Goal: Browse casually: Explore the website without a specific task or goal

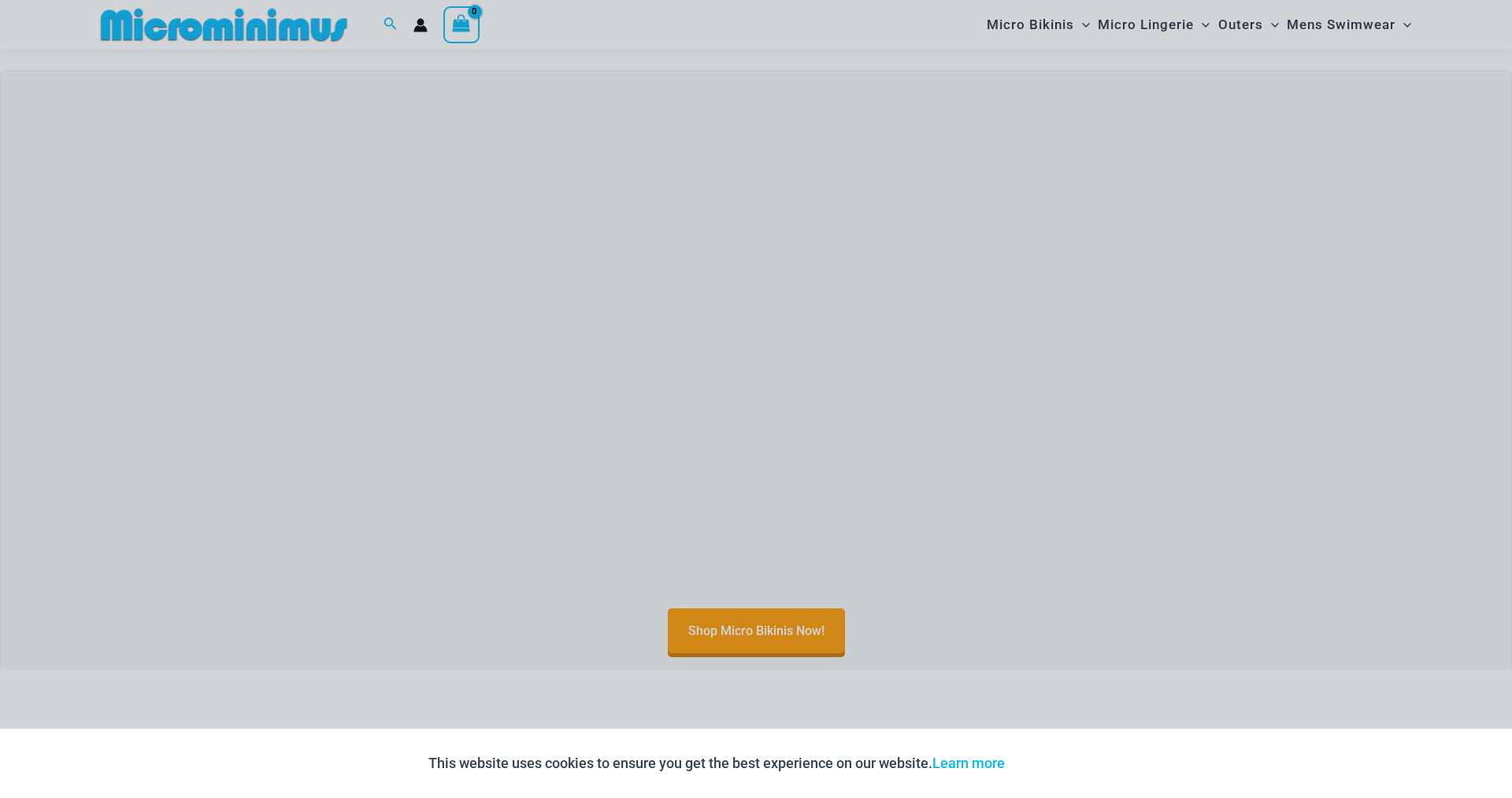
scroll to position [1473, 0]
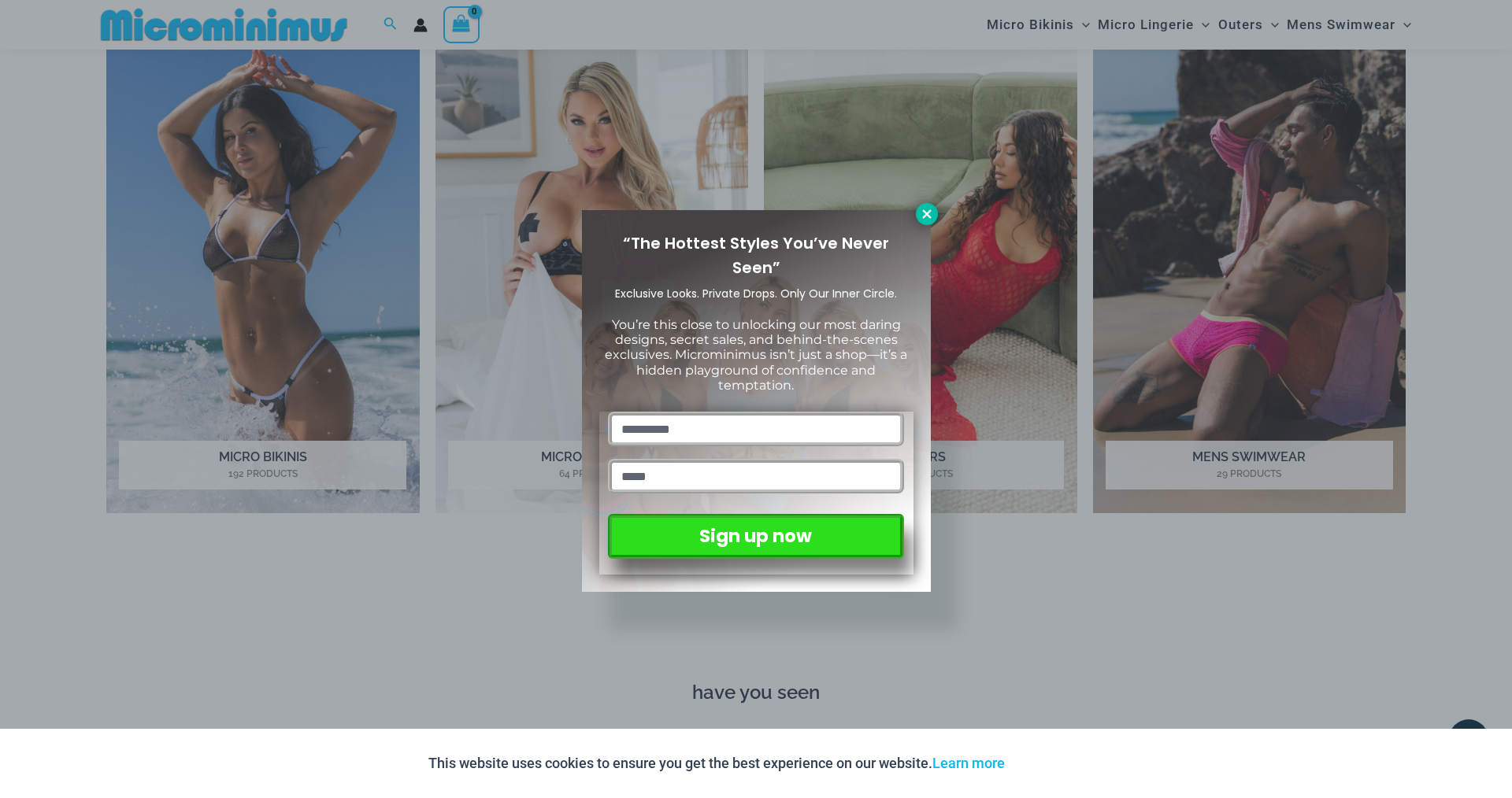
click at [933, 216] on icon at bounding box center [926, 214] width 14 height 14
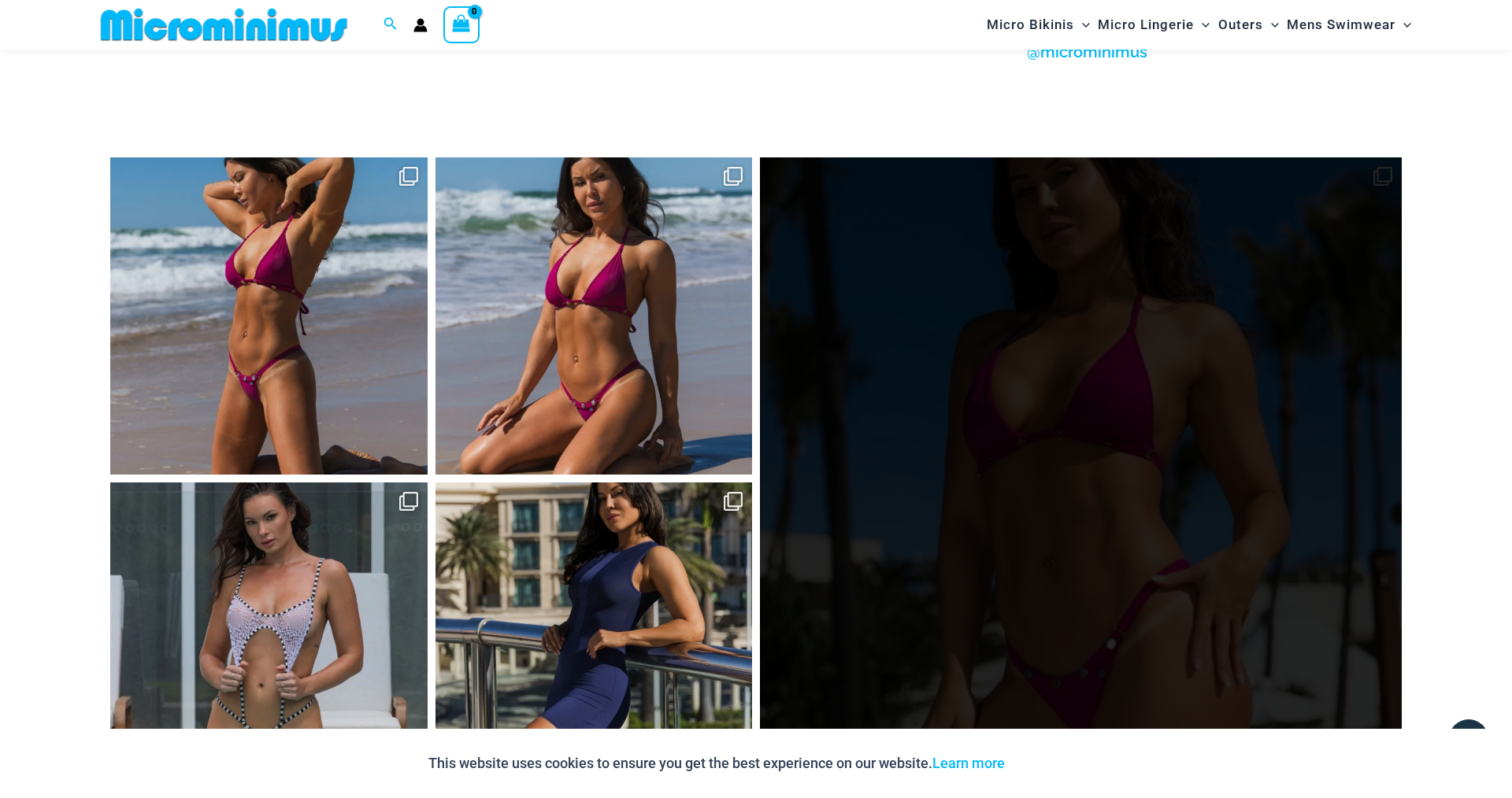
scroll to position [7192, 0]
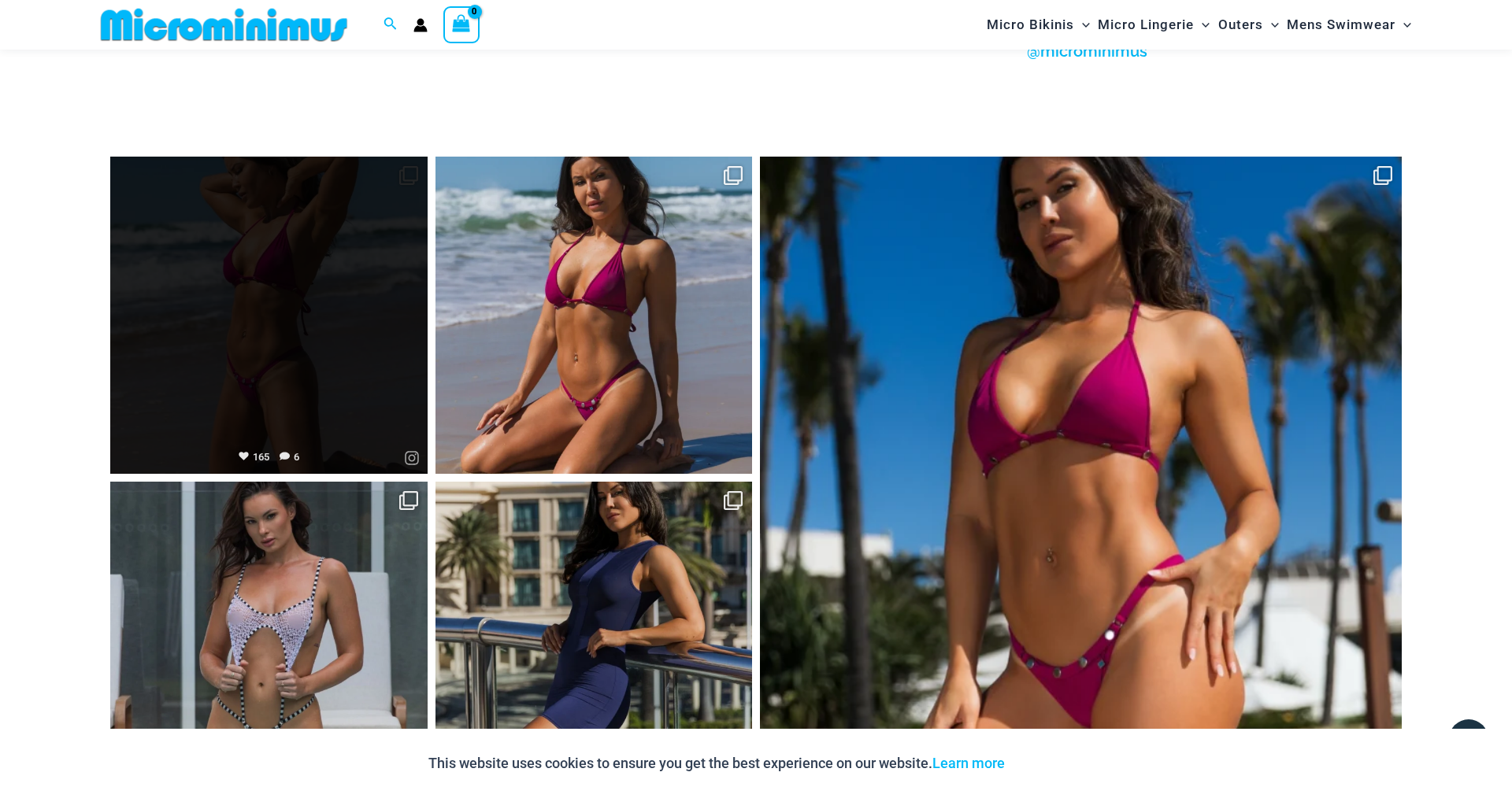
click at [339, 358] on link "Open" at bounding box center [268, 315] width 317 height 317
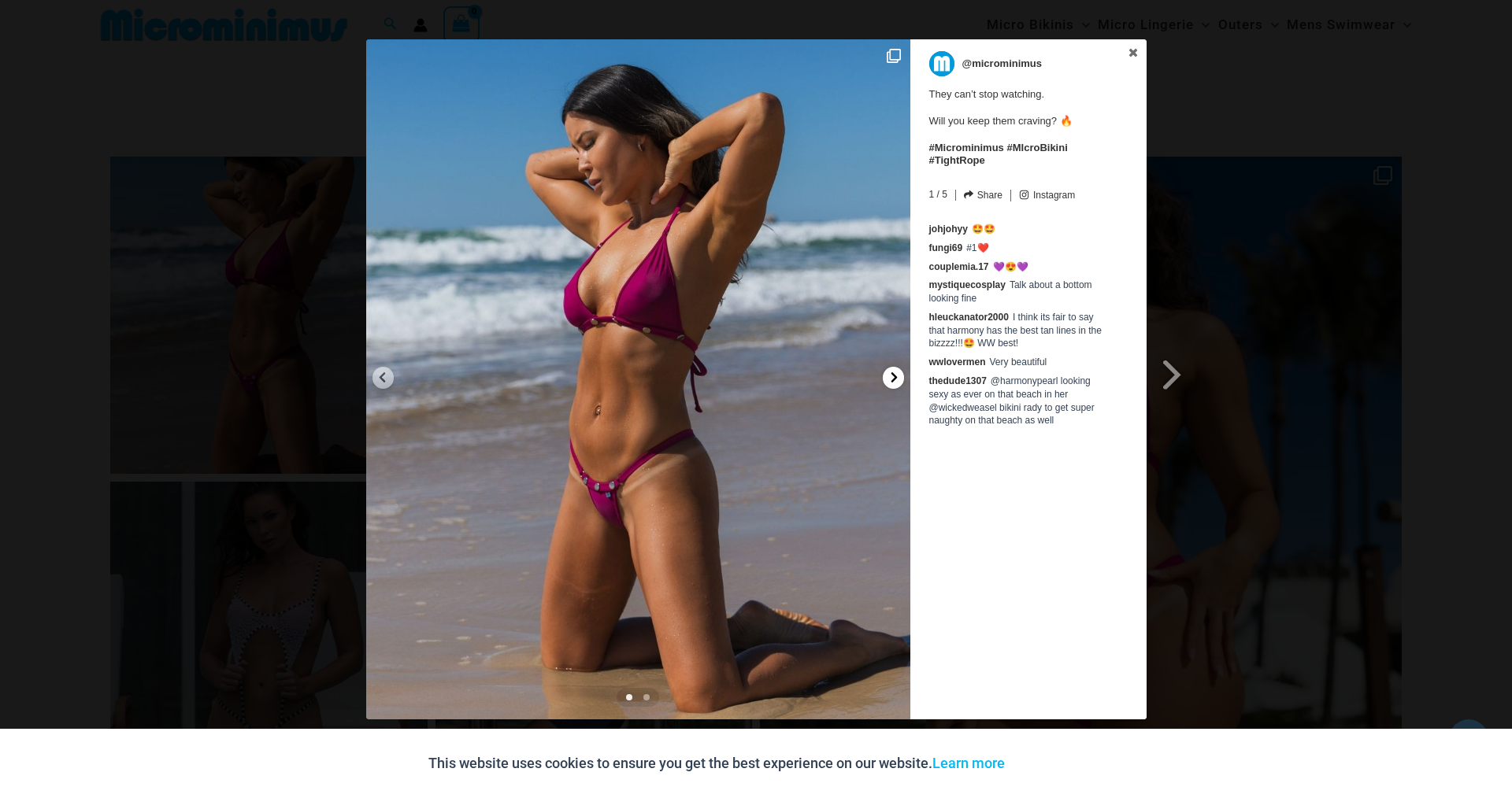
click at [892, 381] on icon at bounding box center [893, 377] width 7 height 10
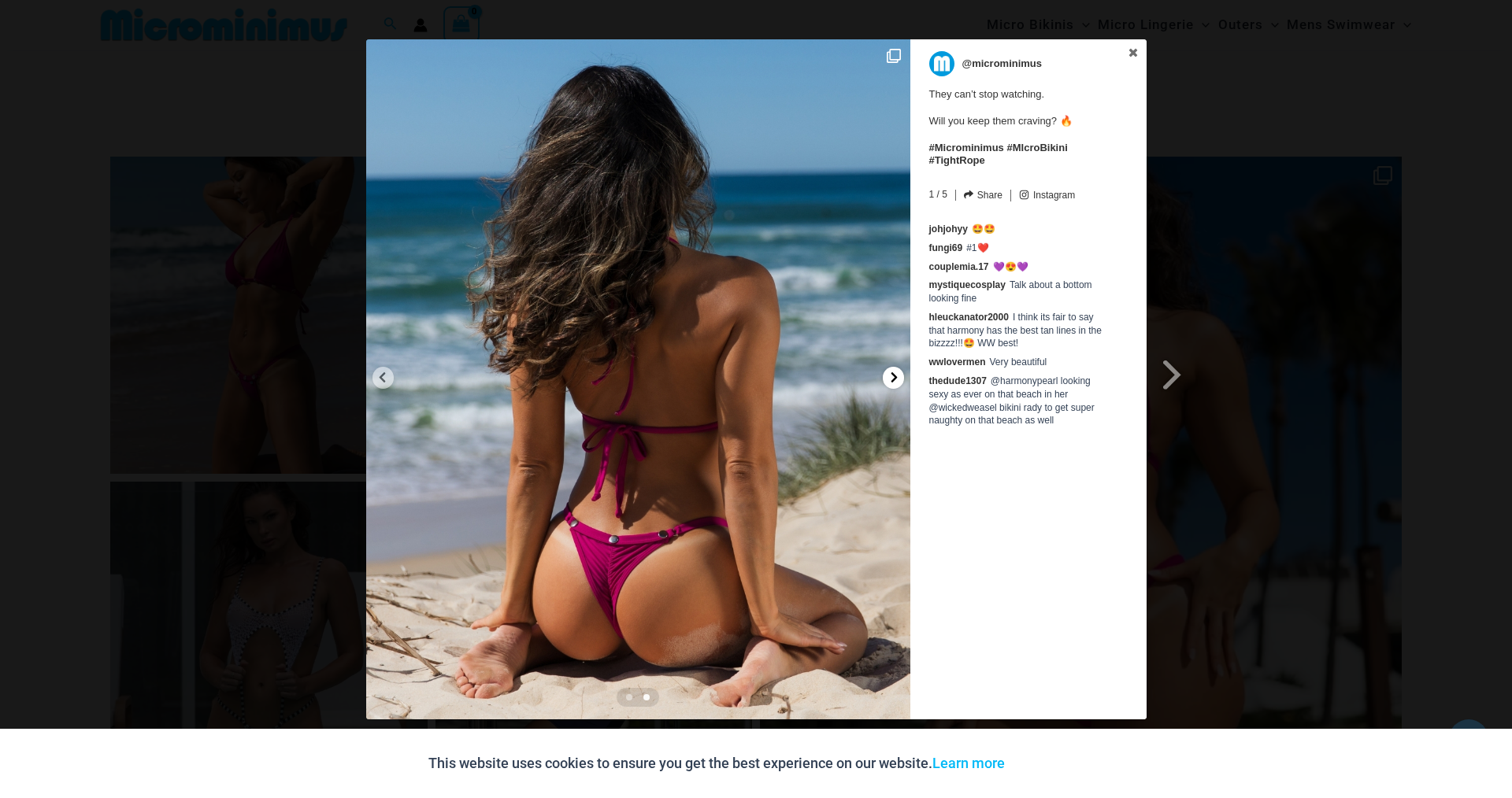
click at [892, 381] on icon at bounding box center [893, 377] width 7 height 10
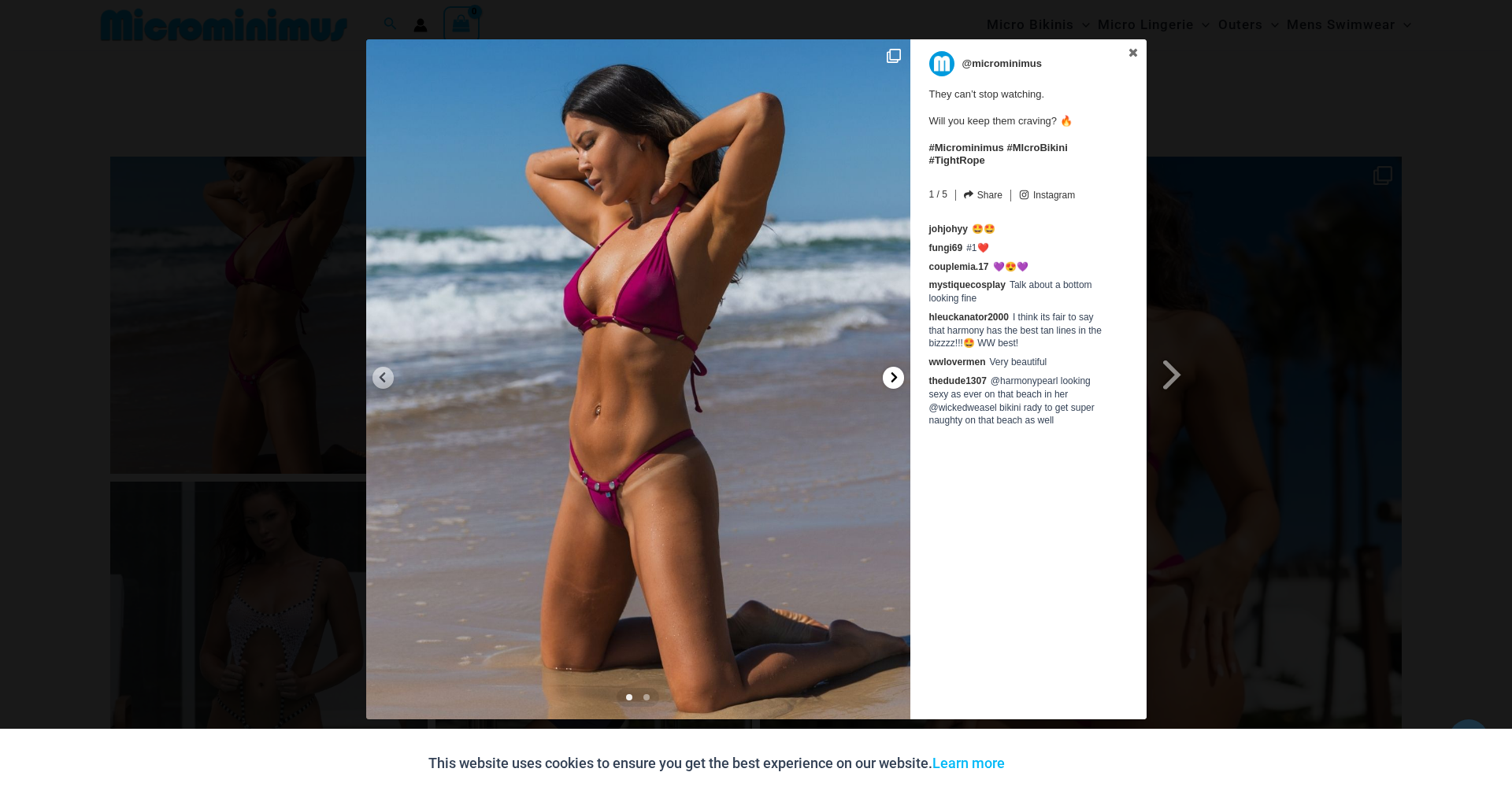
click at [892, 381] on icon at bounding box center [893, 377] width 7 height 10
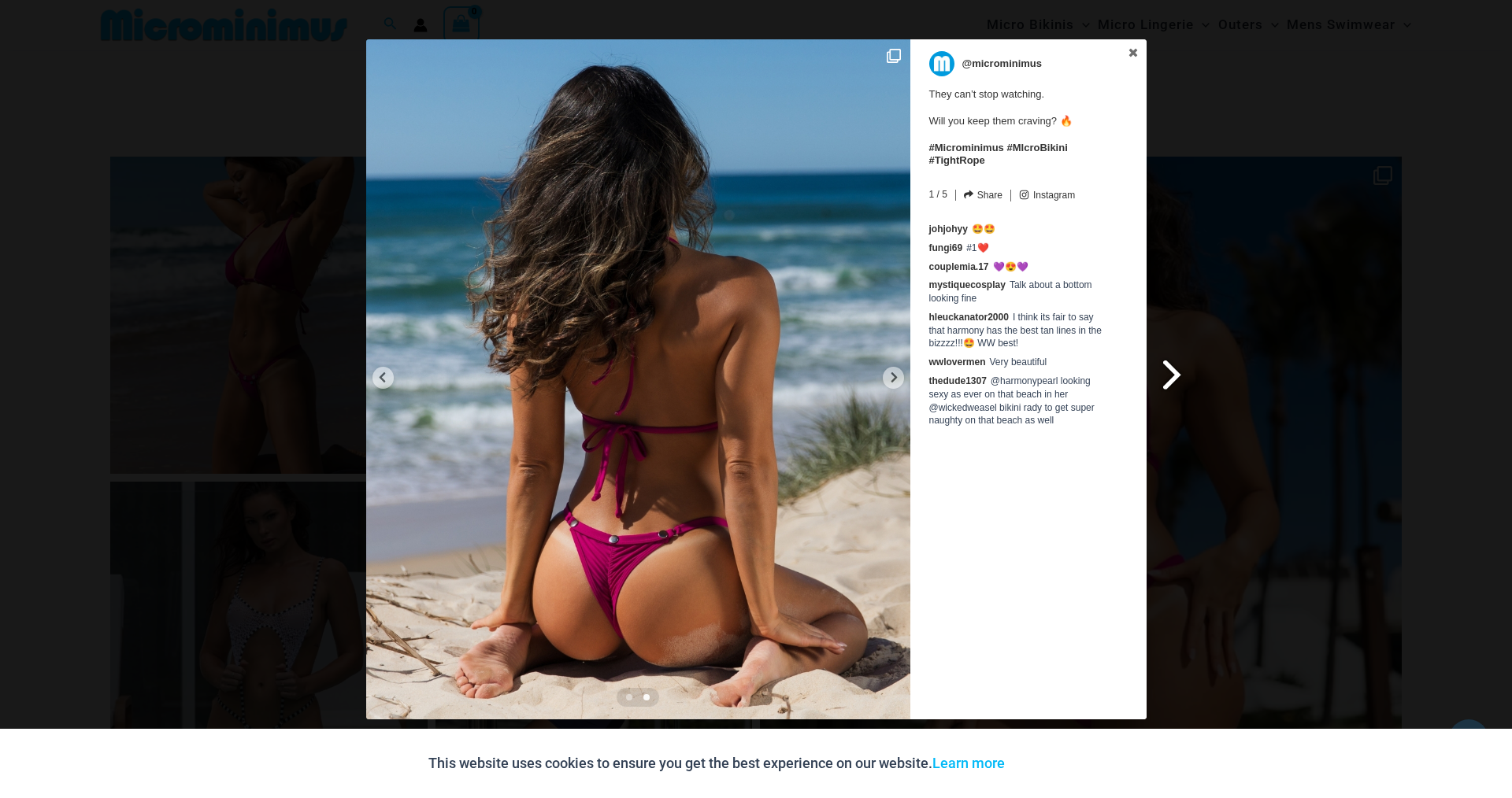
click at [1180, 379] on span at bounding box center [1172, 374] width 27 height 35
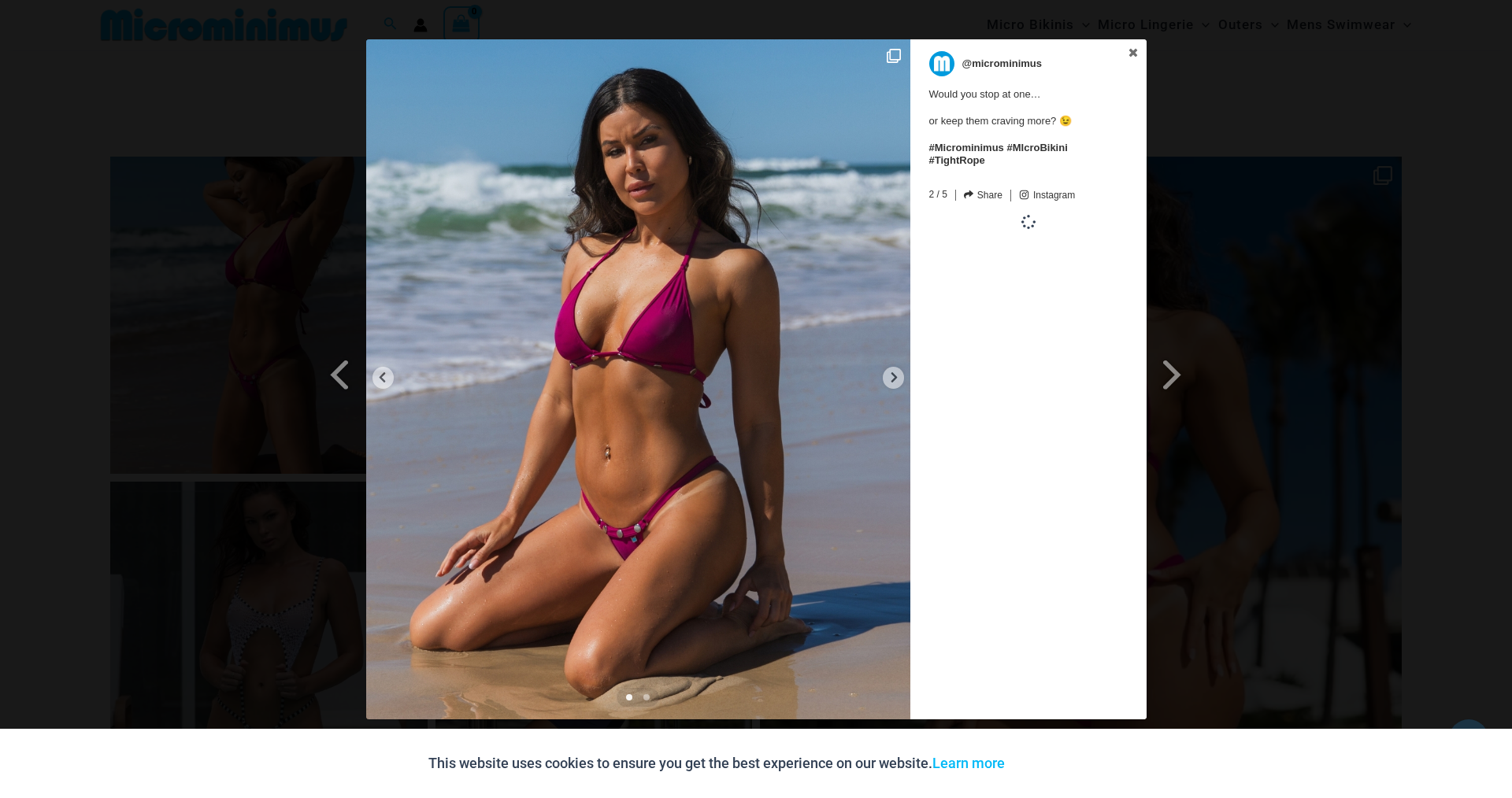
click at [1180, 379] on span at bounding box center [1172, 374] width 27 height 35
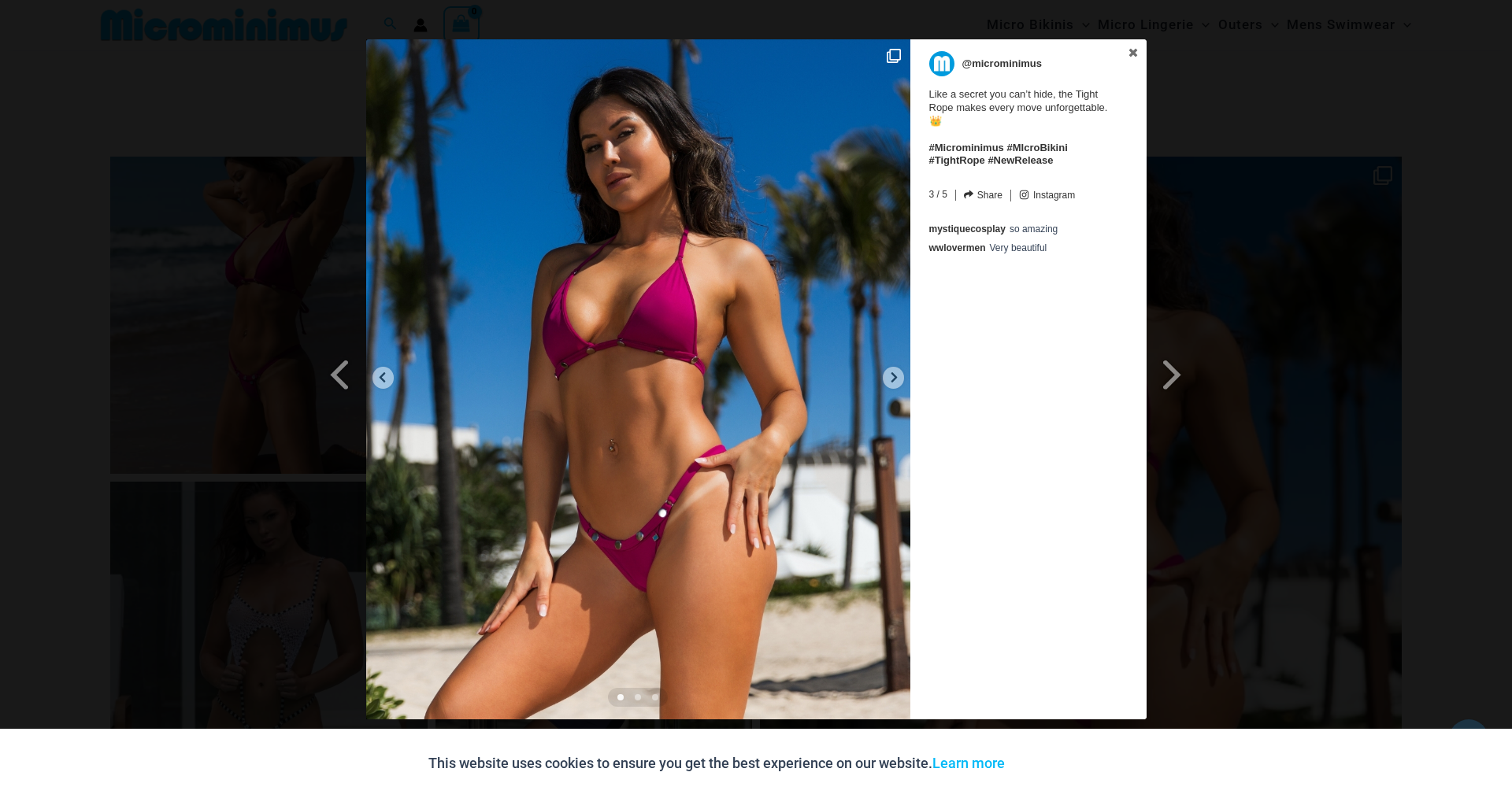
click at [1180, 379] on span at bounding box center [1172, 374] width 27 height 35
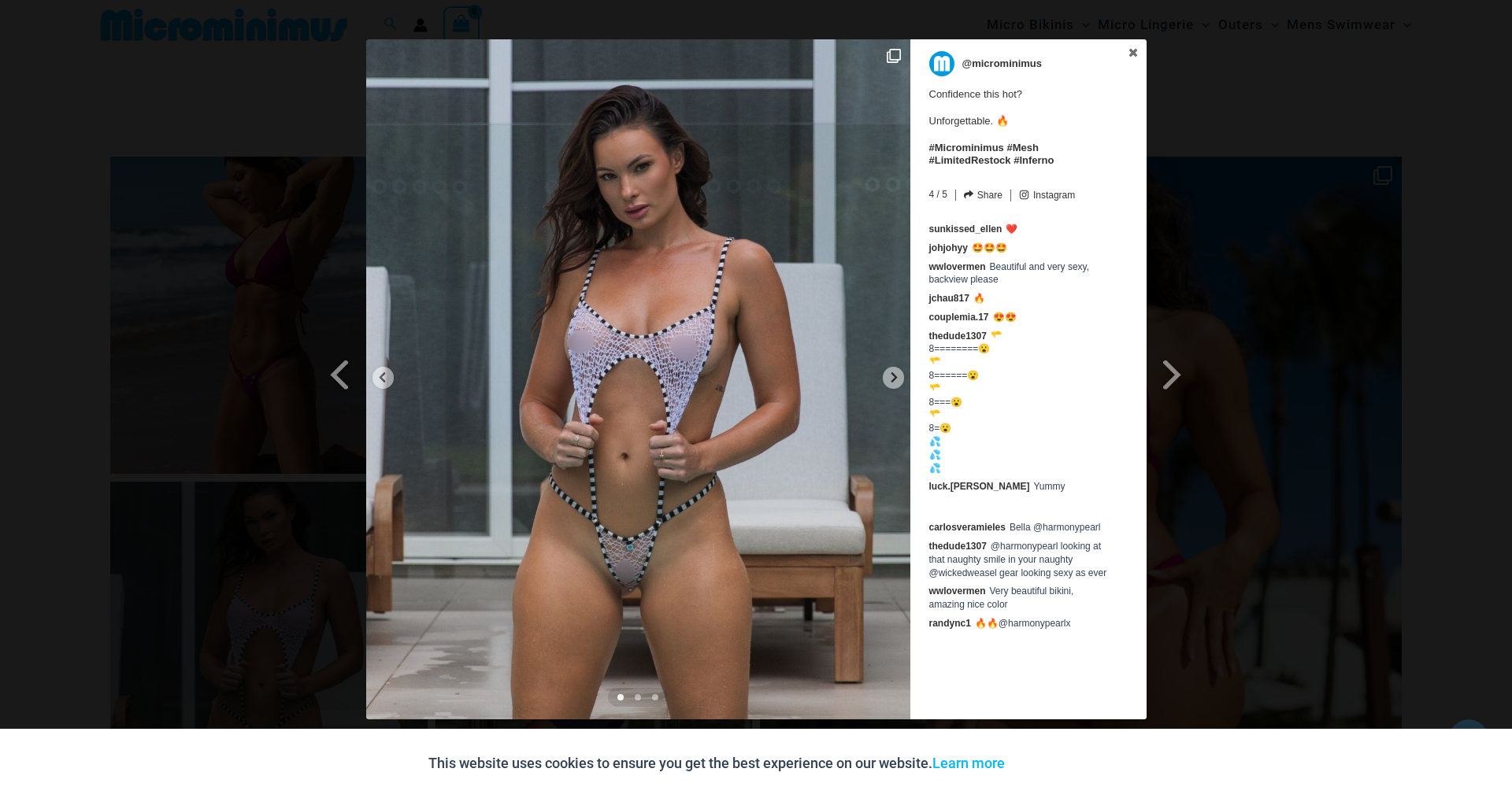
click at [1180, 379] on span at bounding box center [1172, 374] width 27 height 35
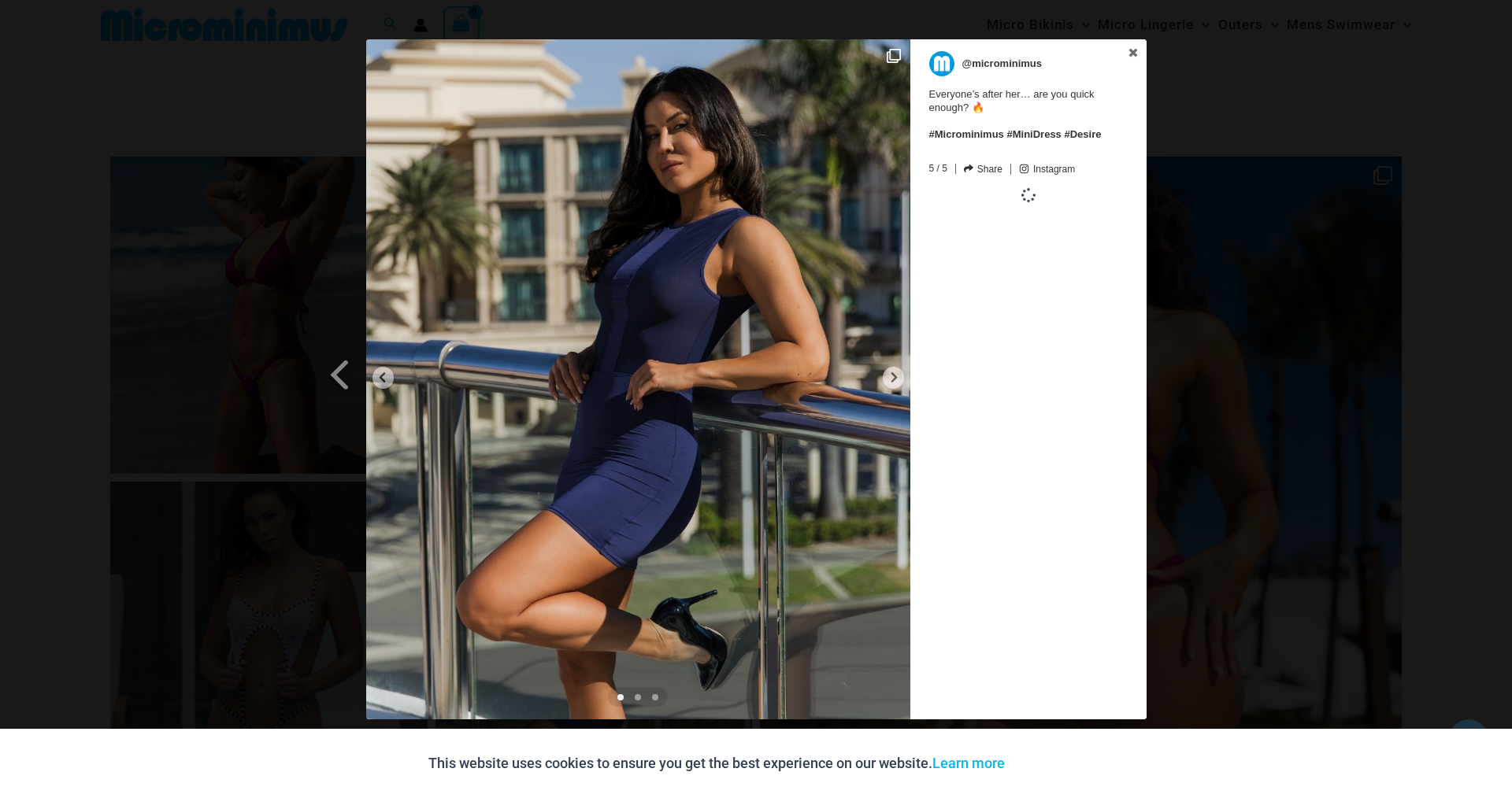
click at [1180, 379] on div "Previous Slide Next Slide @microminimus Everyone’s after her… are you quick eno…" at bounding box center [756, 380] width 1512 height 684
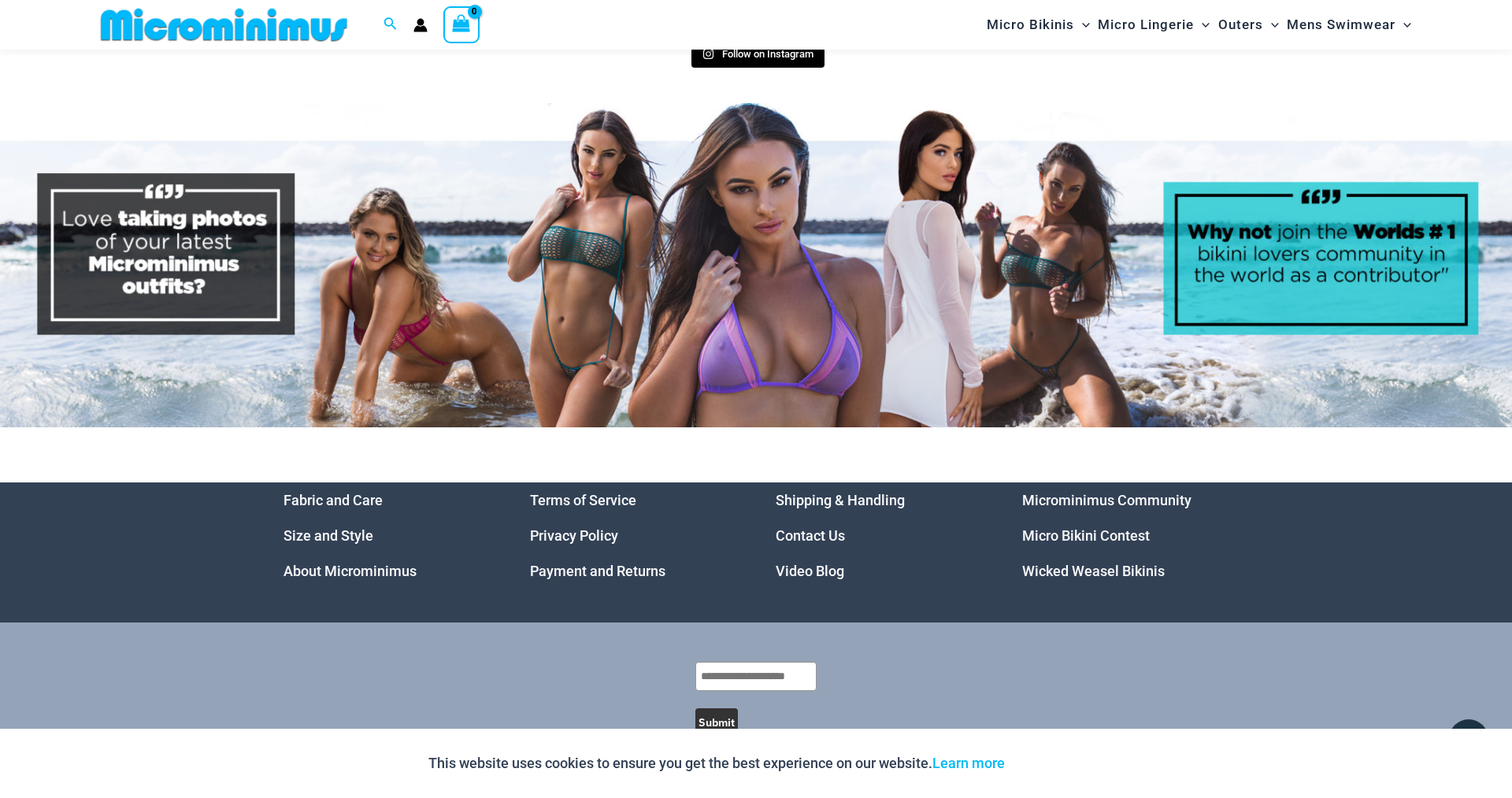
scroll to position [7967, 0]
click at [1068, 527] on link "Micro Bikini Contest" at bounding box center [1086, 535] width 128 height 16
click at [1072, 563] on link "Wicked Weasel Bikinis" at bounding box center [1093, 571] width 143 height 16
